Goal: Information Seeking & Learning: Understand process/instructions

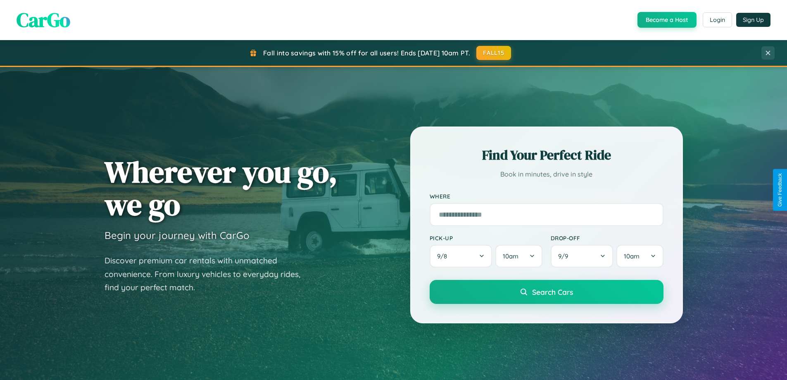
scroll to position [568, 0]
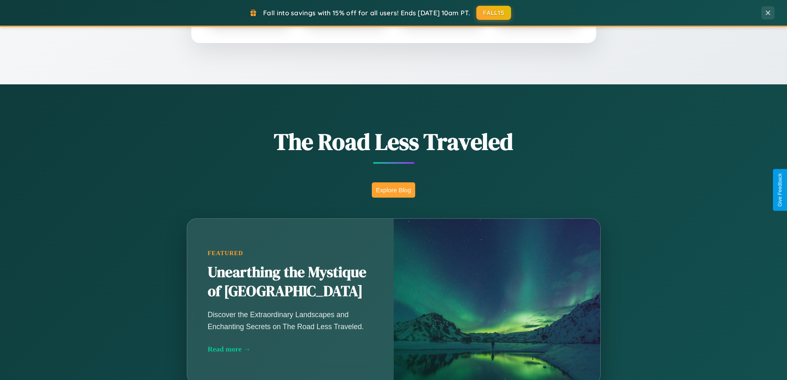
click at [393, 190] on button "Explore Blog" at bounding box center [393, 189] width 43 height 15
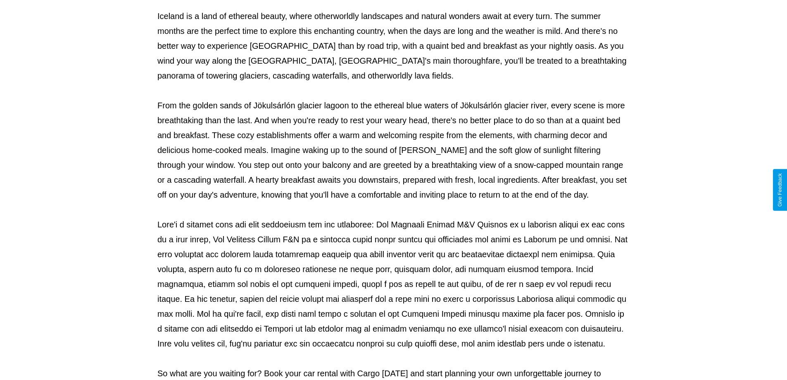
scroll to position [267, 0]
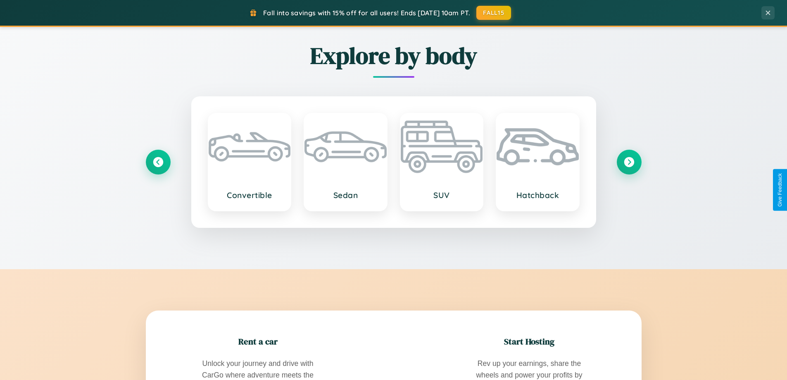
scroll to position [1589, 0]
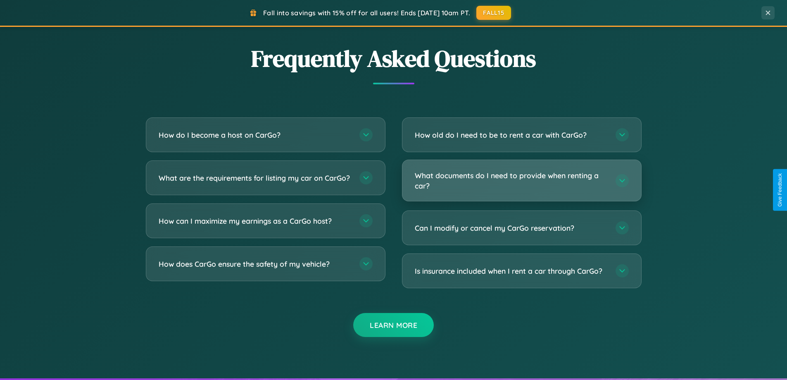
click at [521, 180] on h3 "What documents do I need to provide when renting a car?" at bounding box center [511, 180] width 192 height 20
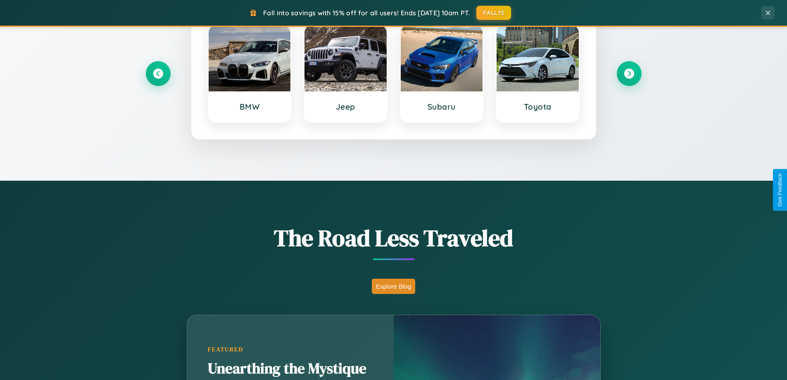
scroll to position [356, 0]
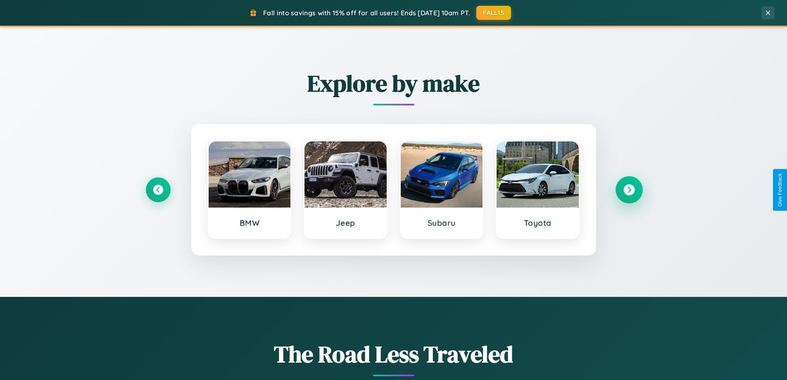
click at [629, 190] on icon at bounding box center [628, 189] width 11 height 11
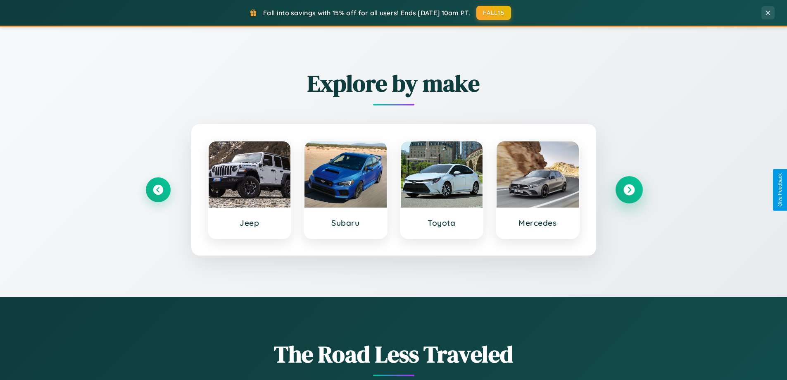
click at [629, 190] on icon at bounding box center [628, 189] width 11 height 11
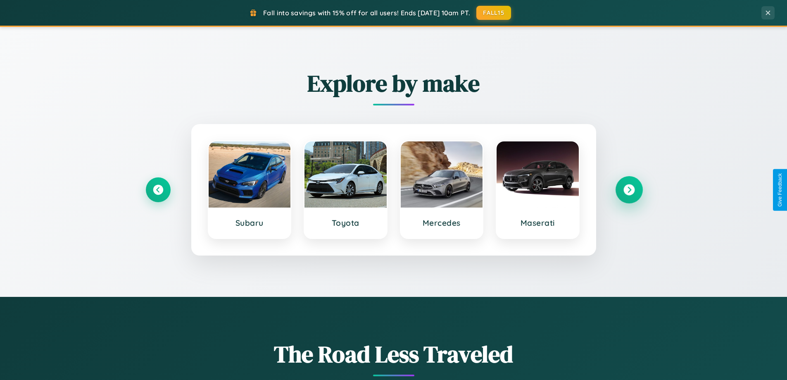
click at [629, 190] on icon at bounding box center [628, 189] width 11 height 11
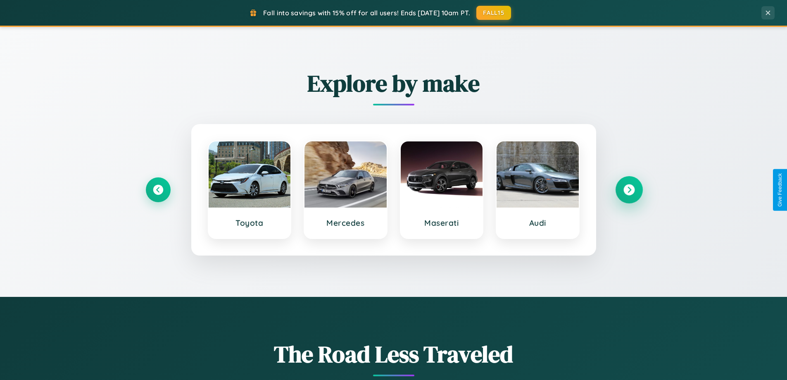
click at [629, 190] on icon at bounding box center [628, 189] width 11 height 11
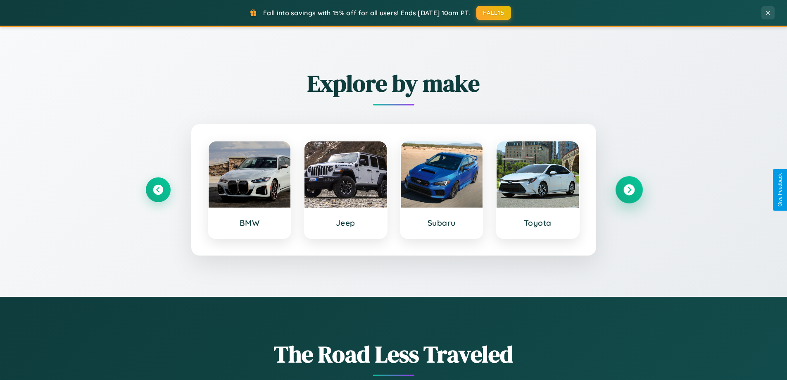
click at [629, 190] on icon at bounding box center [628, 189] width 11 height 11
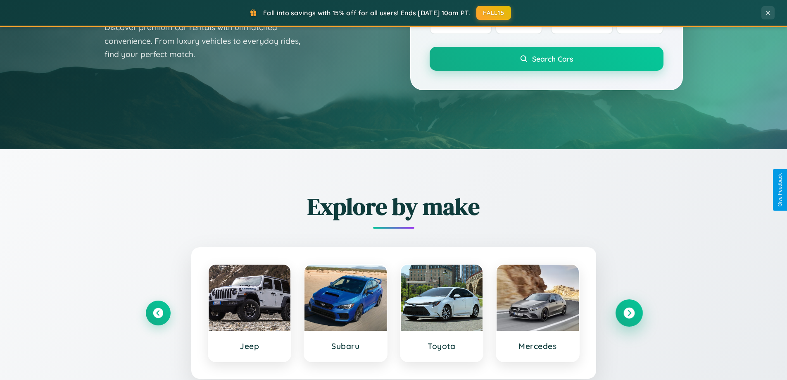
scroll to position [0, 0]
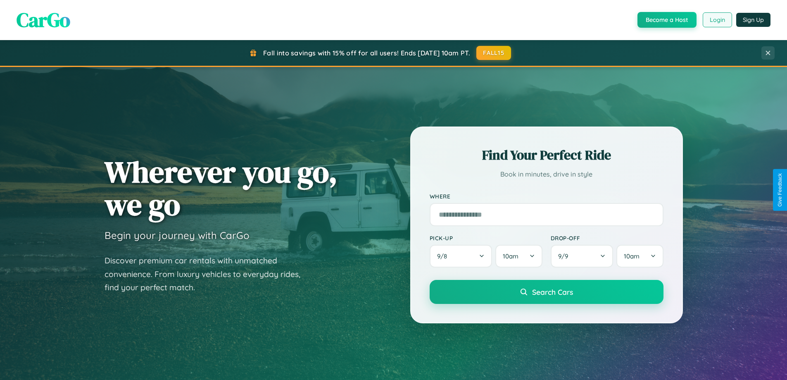
click at [717, 20] on button "Login" at bounding box center [716, 19] width 29 height 15
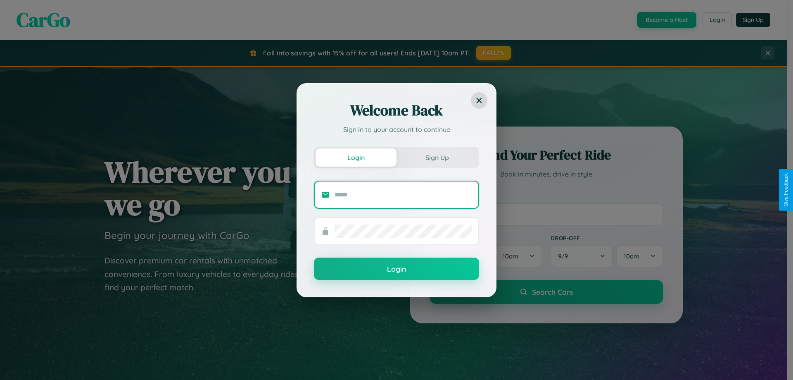
click at [403, 194] on input "text" at bounding box center [403, 194] width 137 height 13
type input "**********"
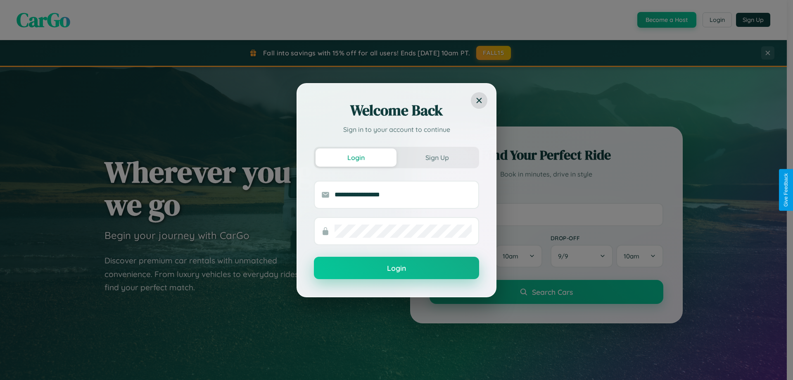
click at [396, 268] on button "Login" at bounding box center [396, 267] width 165 height 22
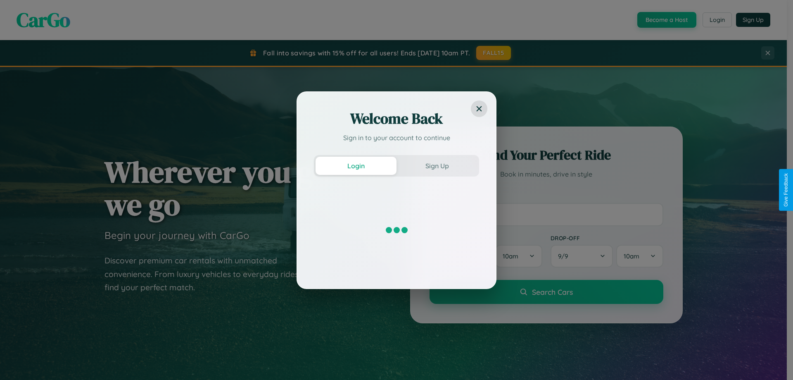
click at [666, 20] on div "Welcome Back Sign in to your account to continue Login Sign Up" at bounding box center [396, 190] width 793 height 380
